Goal: Transaction & Acquisition: Download file/media

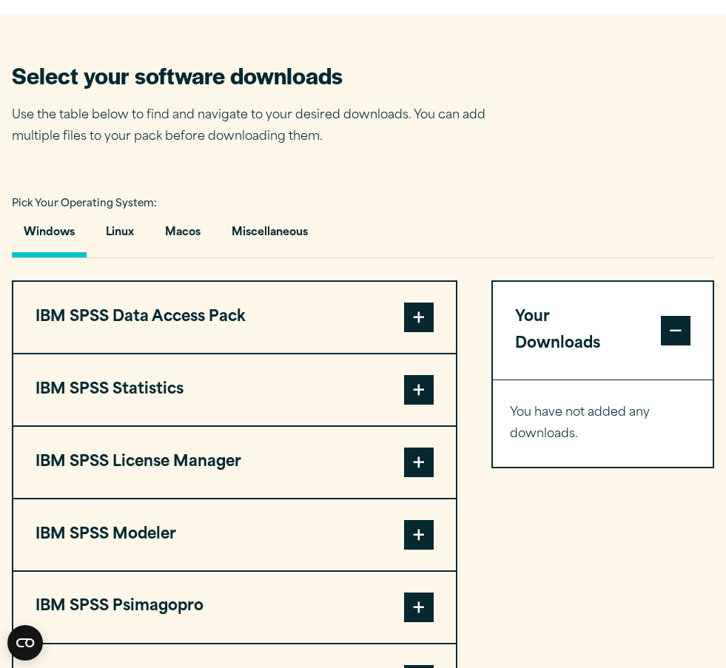
scroll to position [889, 0]
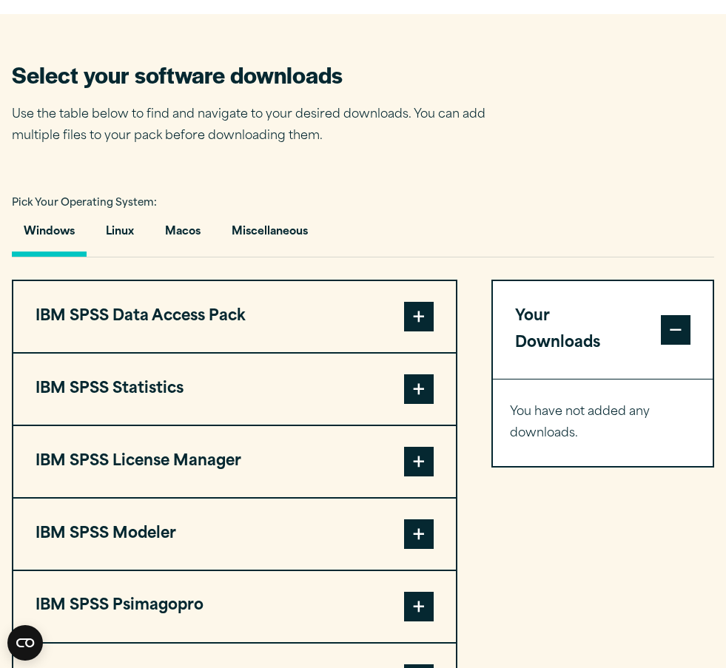
click at [429, 386] on span at bounding box center [419, 389] width 30 height 30
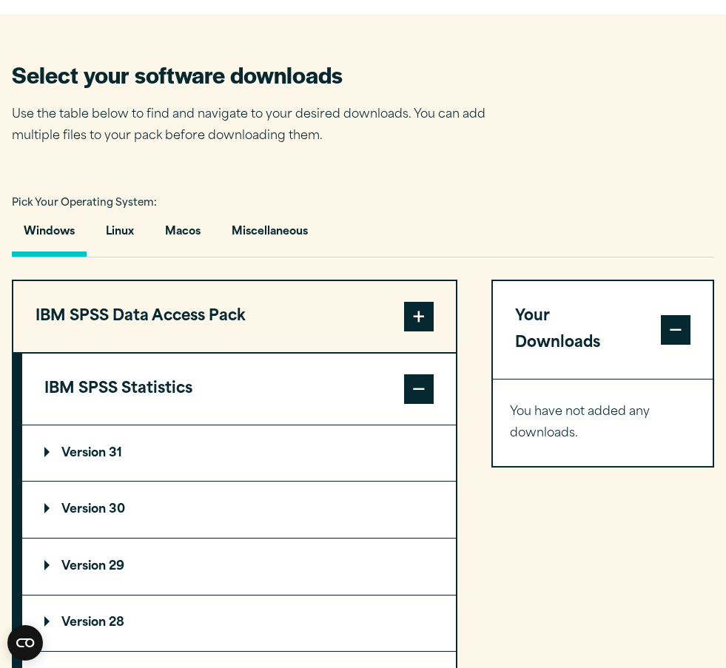
click at [203, 512] on summary "Version 30" at bounding box center [238, 509] width 433 height 56
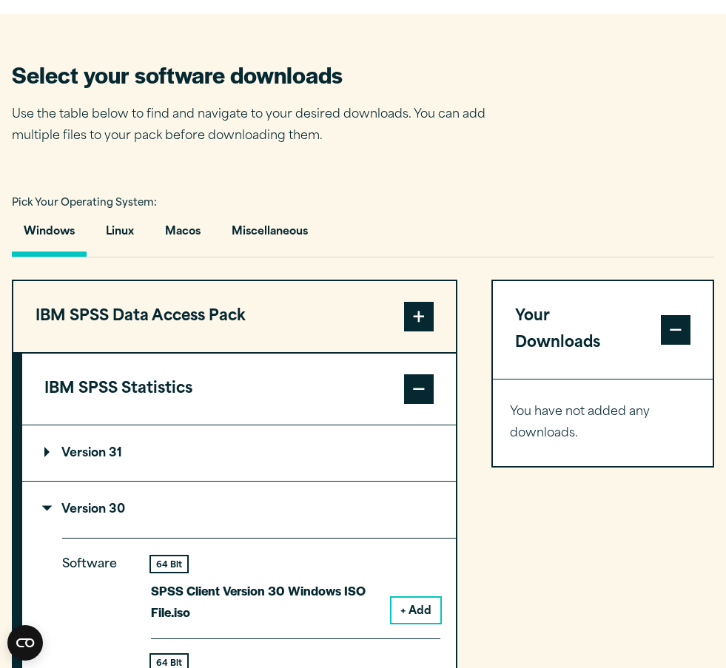
click at [237, 463] on summary "Version 31" at bounding box center [238, 453] width 433 height 56
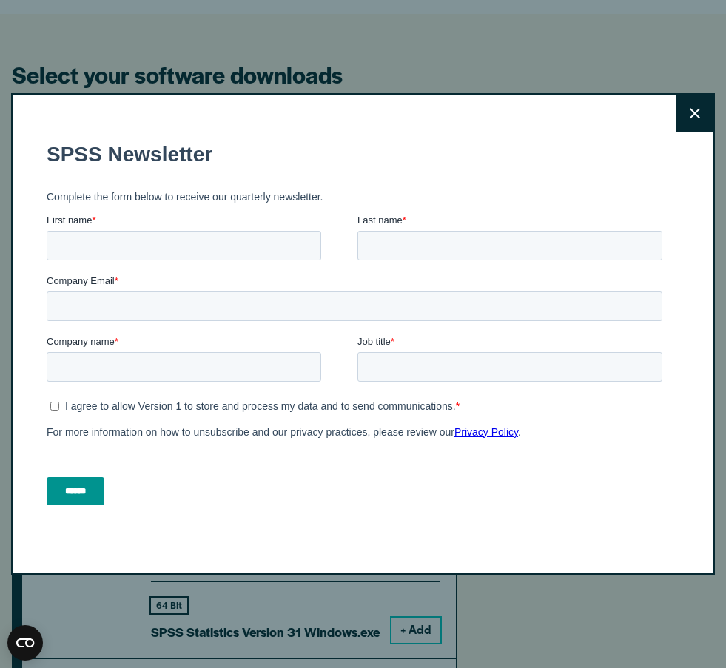
click at [689, 114] on button "Close" at bounding box center [694, 113] width 37 height 37
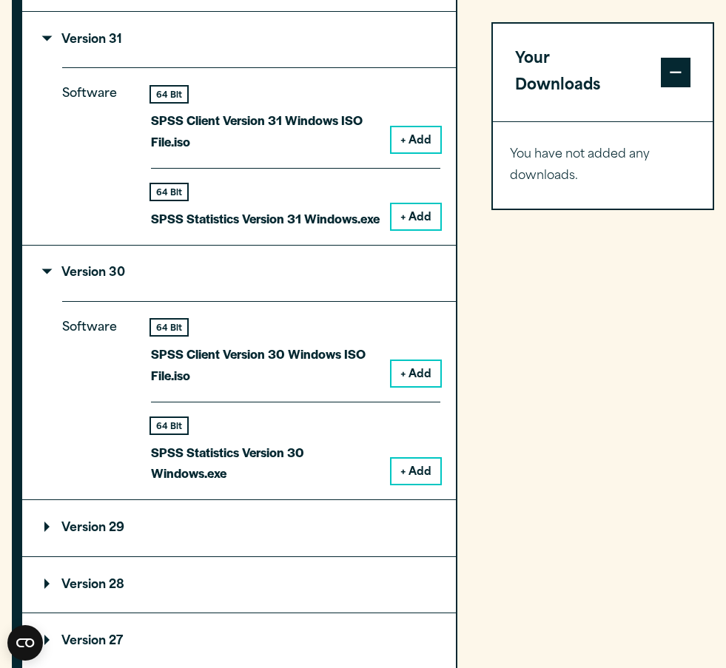
scroll to position [1303, 0]
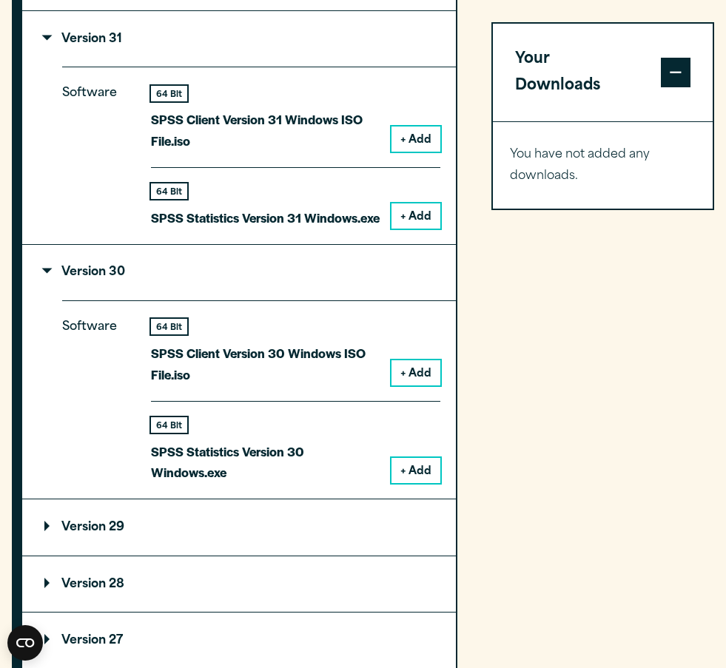
click at [124, 524] on p "Version 29" at bounding box center [84, 527] width 80 height 12
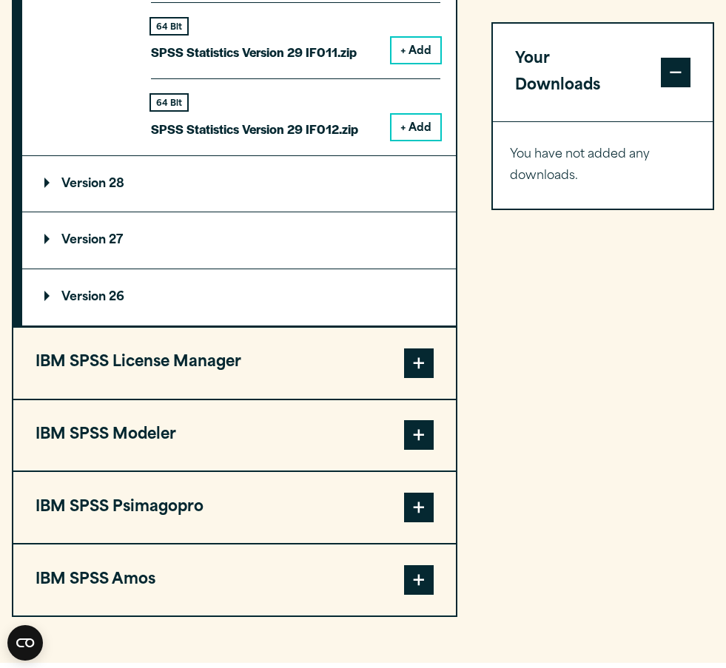
scroll to position [2899, 0]
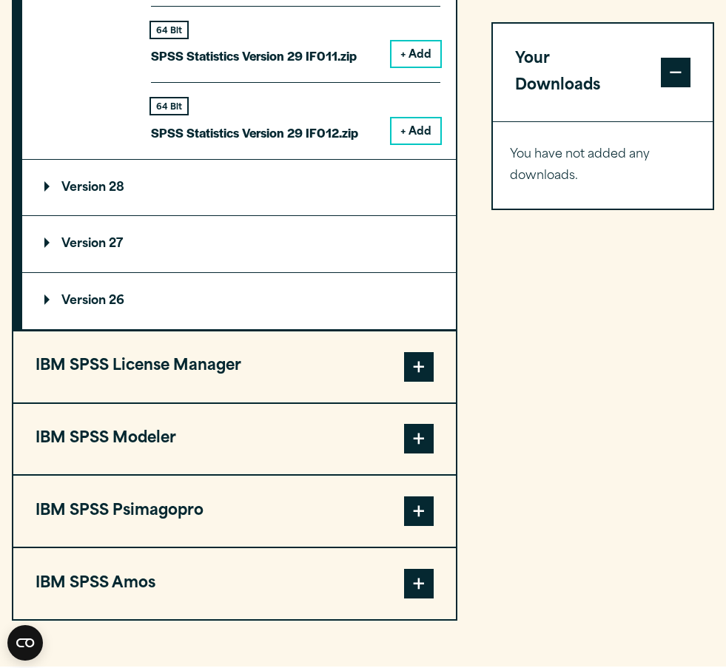
click at [308, 559] on button "IBM SPSS Amos" at bounding box center [234, 583] width 442 height 71
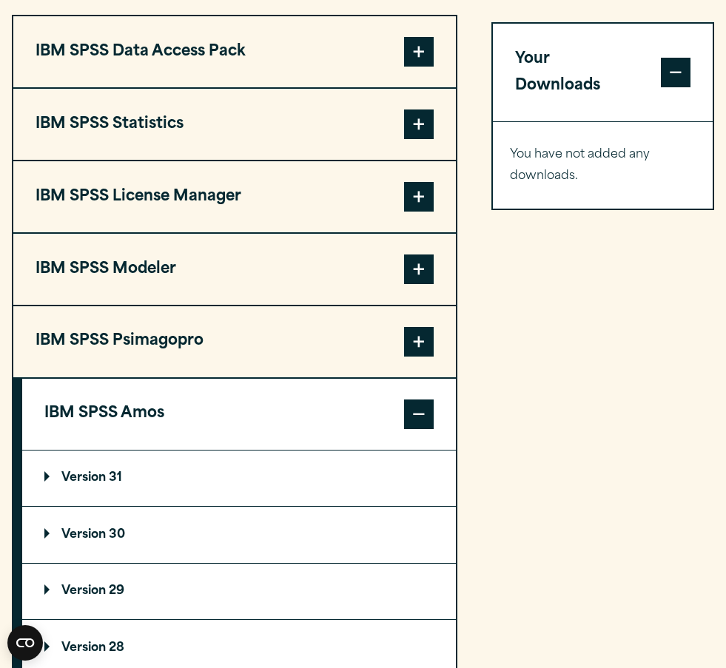
scroll to position [1152, 0]
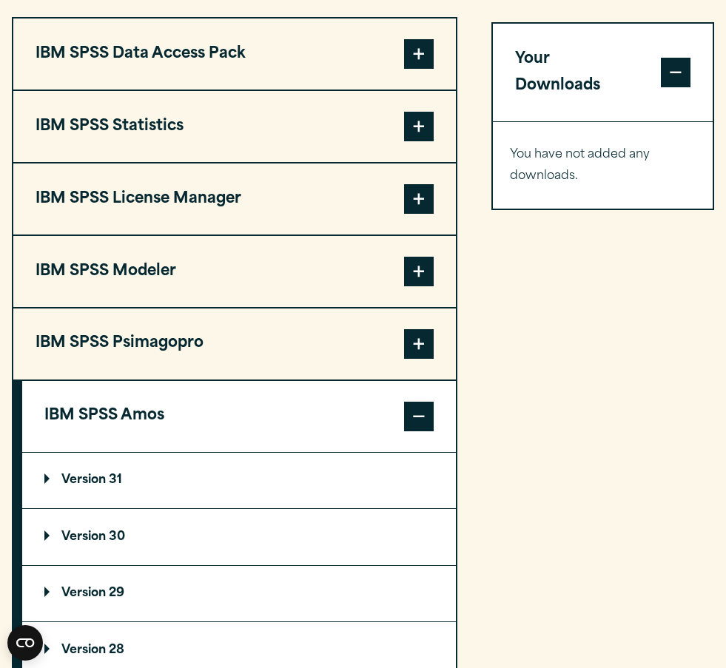
click at [269, 336] on button "IBM SPSS Psimagopro" at bounding box center [234, 343] width 442 height 71
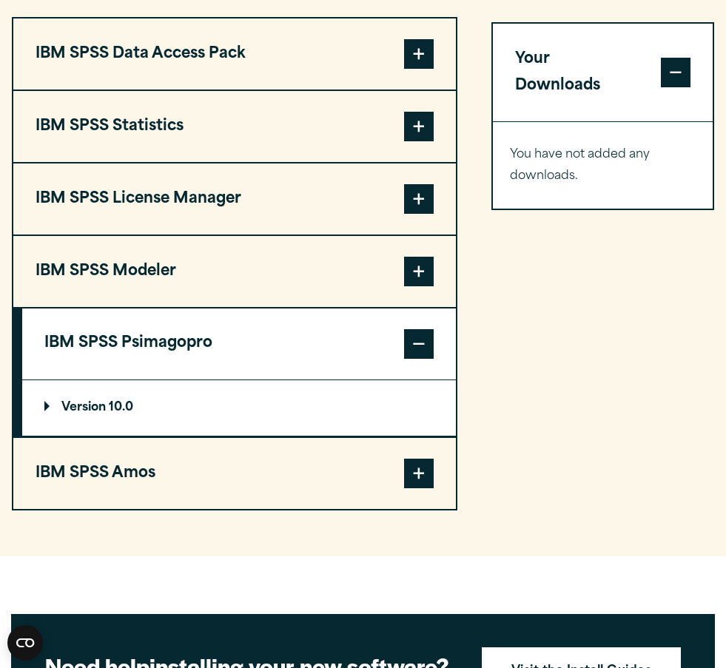
click at [291, 262] on button "IBM SPSS Modeler" at bounding box center [234, 271] width 442 height 71
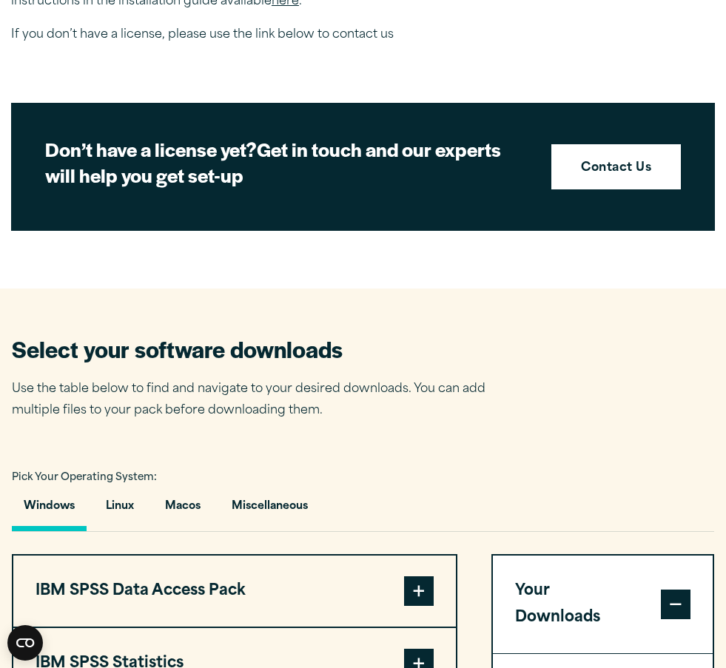
scroll to position [612, 0]
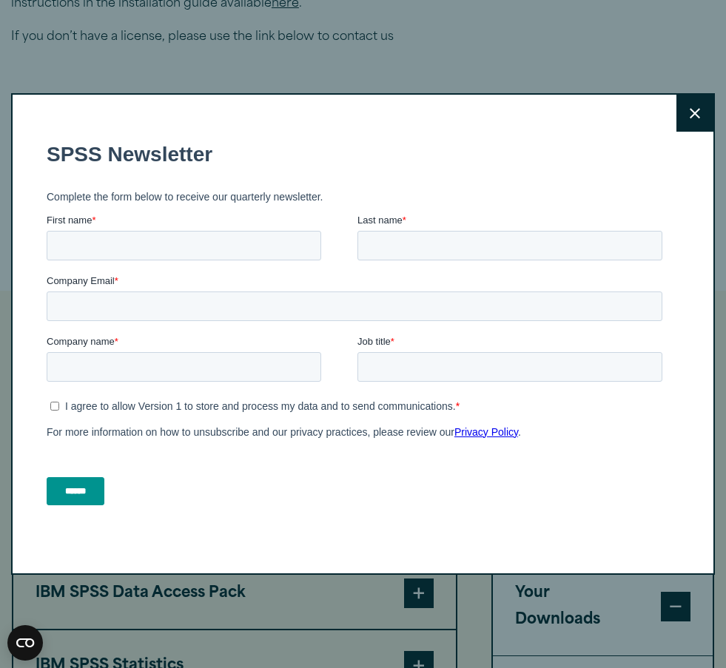
click at [173, 505] on div "******" at bounding box center [356, 490] width 621 height 53
click at [691, 127] on button "Close" at bounding box center [694, 113] width 37 height 37
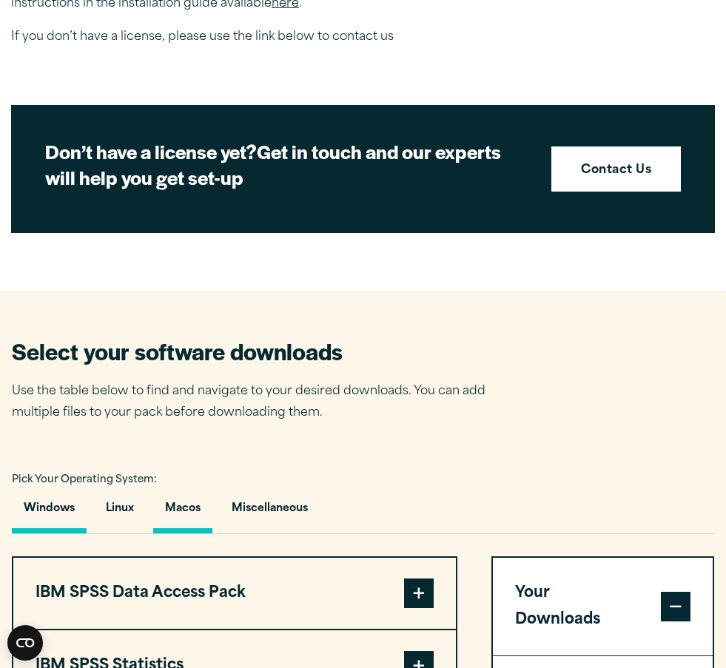
click at [198, 491] on button "Macos" at bounding box center [182, 512] width 59 height 42
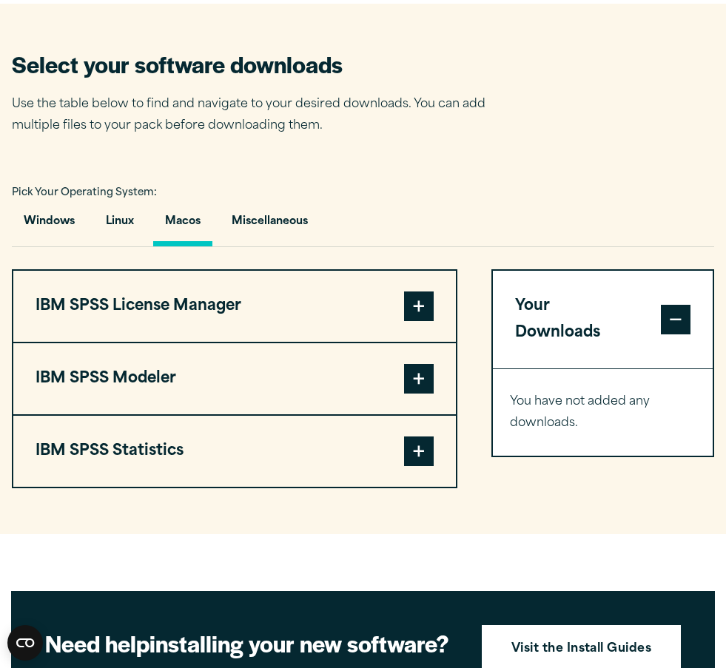
scroll to position [900, 0]
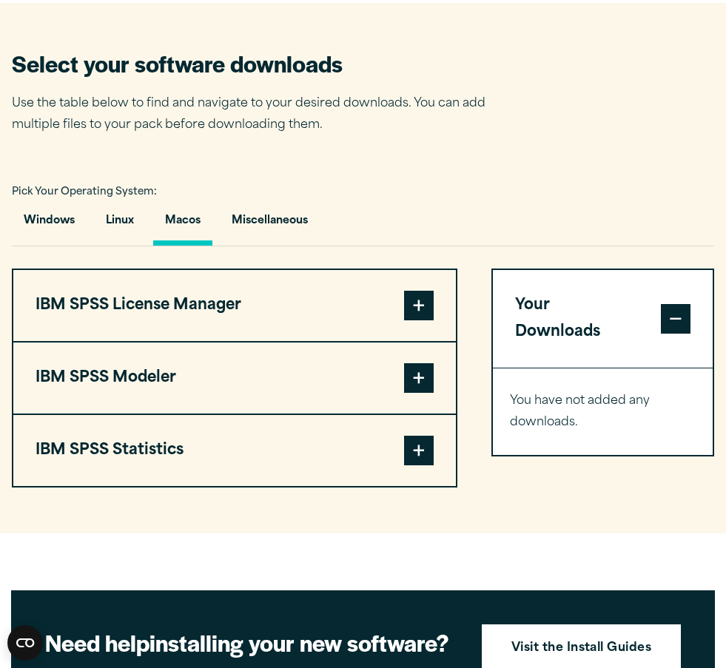
click at [305, 301] on button "IBM SPSS License Manager" at bounding box center [234, 305] width 442 height 71
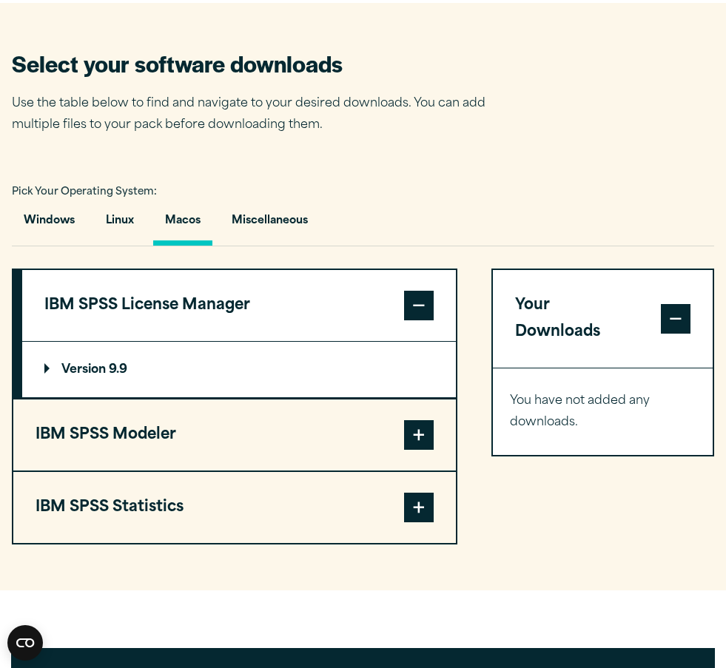
click at [283, 481] on button "IBM SPSS Statistics" at bounding box center [234, 507] width 442 height 71
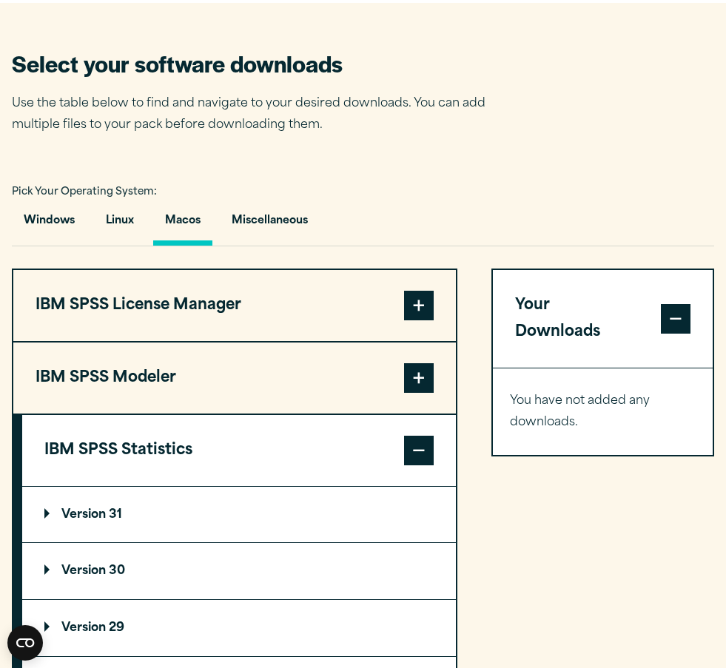
click at [263, 578] on summary "Version 30" at bounding box center [238, 571] width 433 height 56
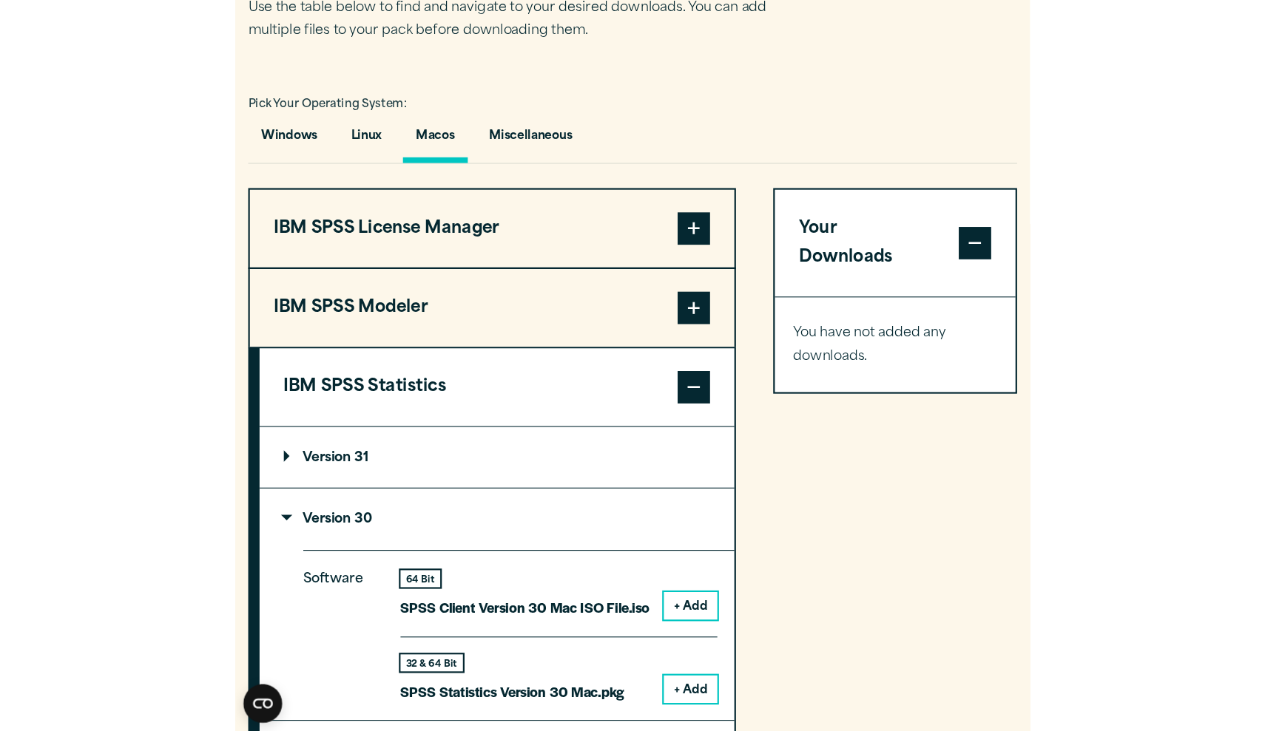
scroll to position [998, 0]
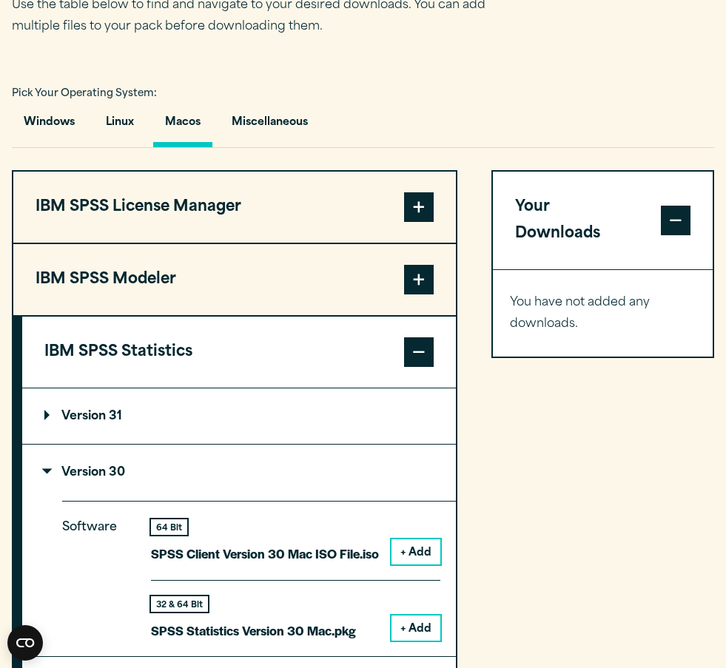
click at [288, 426] on summary "Version 31" at bounding box center [238, 416] width 433 height 56
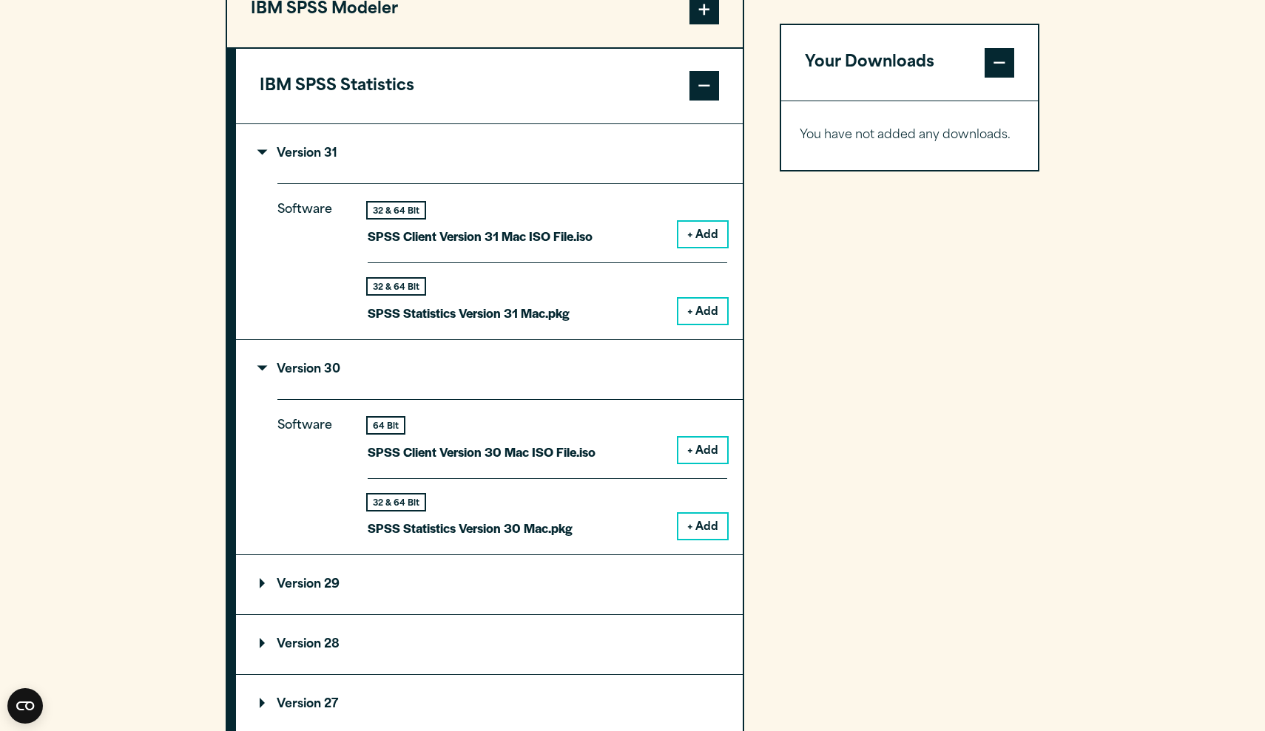
scroll to position [1327, 0]
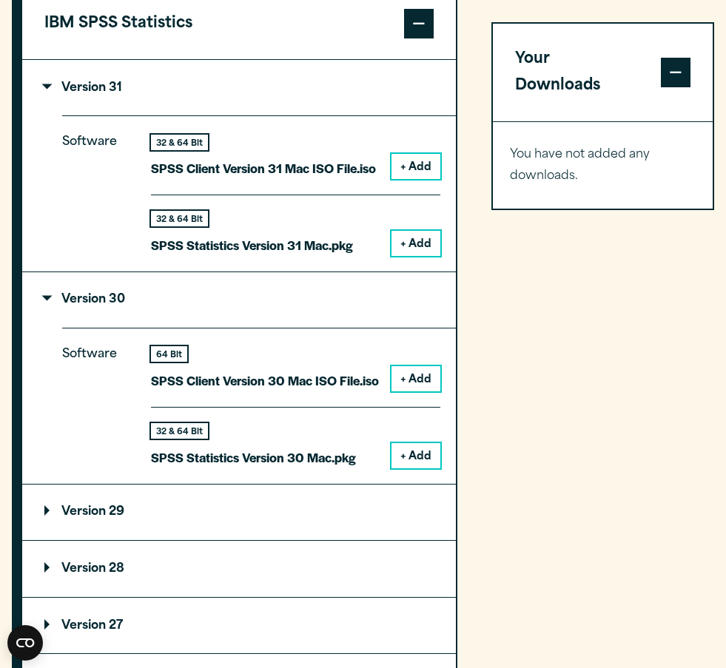
click at [424, 444] on button "+ Add" at bounding box center [415, 455] width 49 height 25
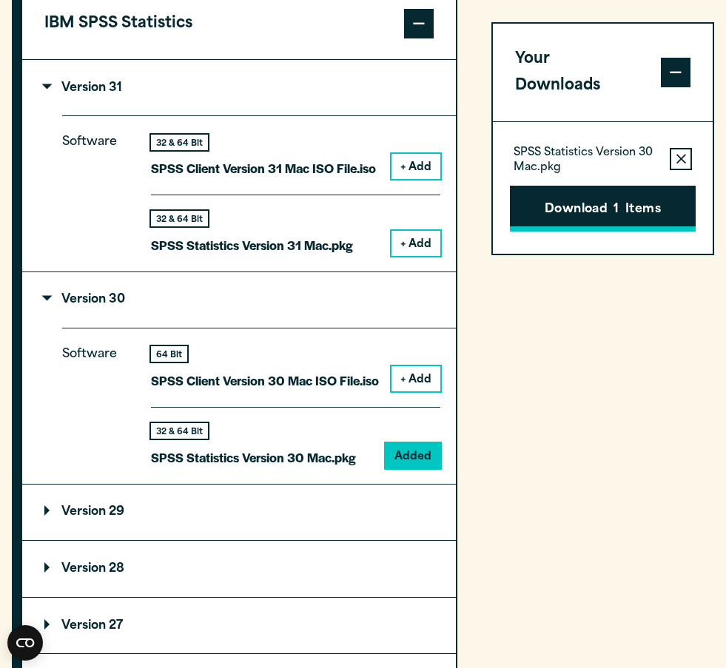
click at [578, 186] on button "Download 1 Items" at bounding box center [603, 209] width 186 height 46
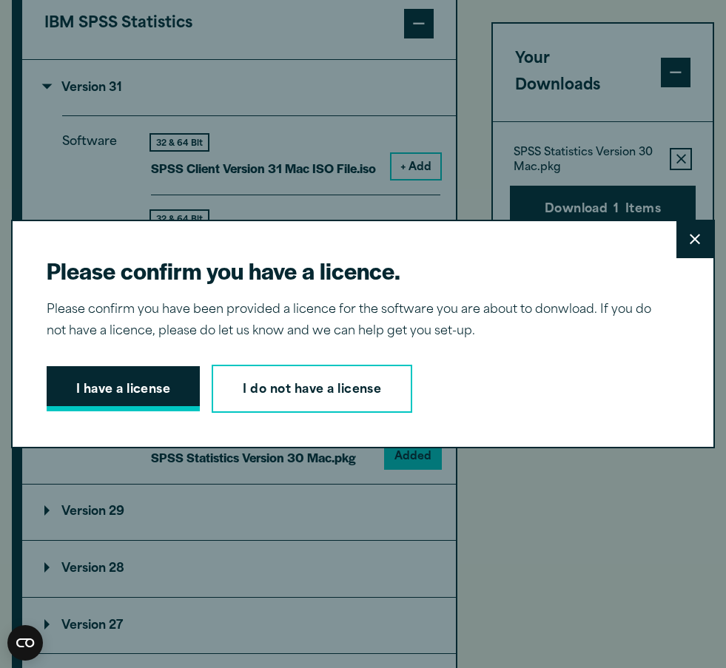
click at [139, 383] on button "I have a license" at bounding box center [124, 389] width 154 height 46
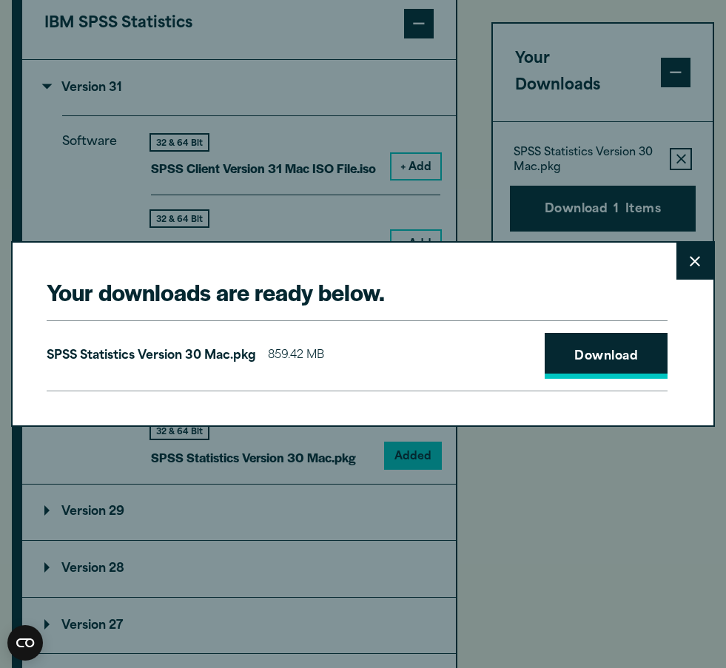
click at [618, 351] on link "Download" at bounding box center [605, 356] width 123 height 46
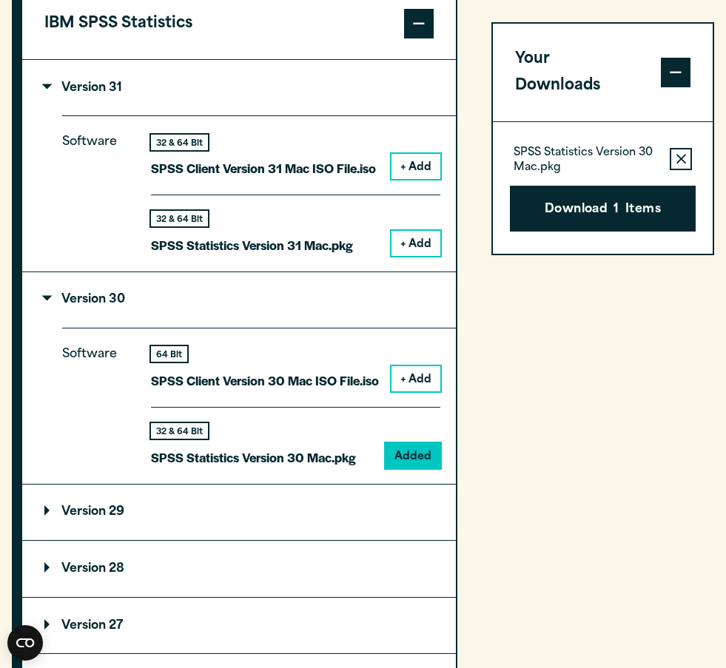
click at [264, 555] on div "Your downloads are ready below. Close SPSS Statistics Version 30 Mac.pkg 859.42…" at bounding box center [363, 334] width 726 height 668
